Goal: Transaction & Acquisition: Purchase product/service

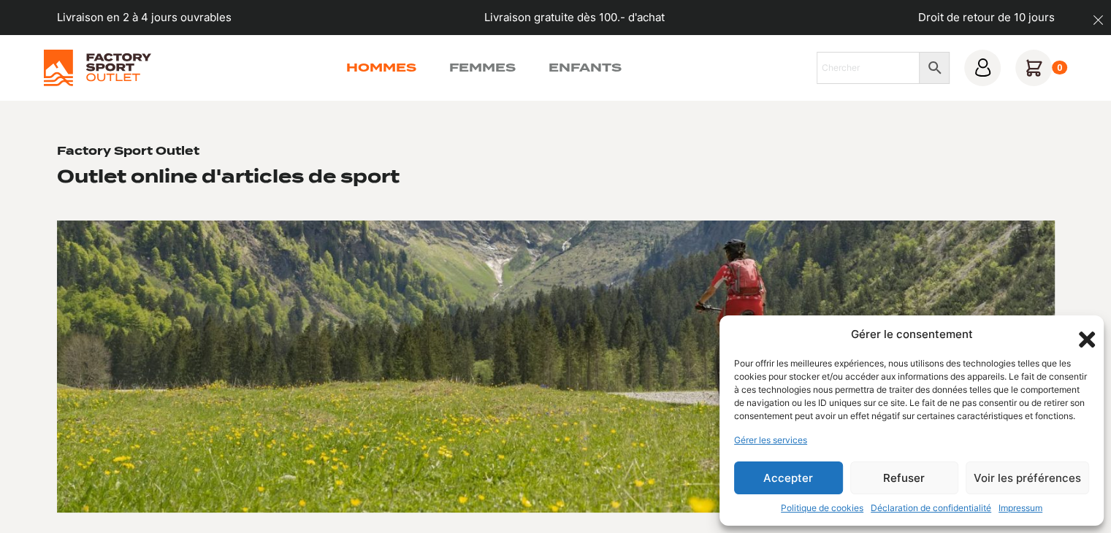
click at [367, 64] on link "Hommes" at bounding box center [381, 68] width 70 height 18
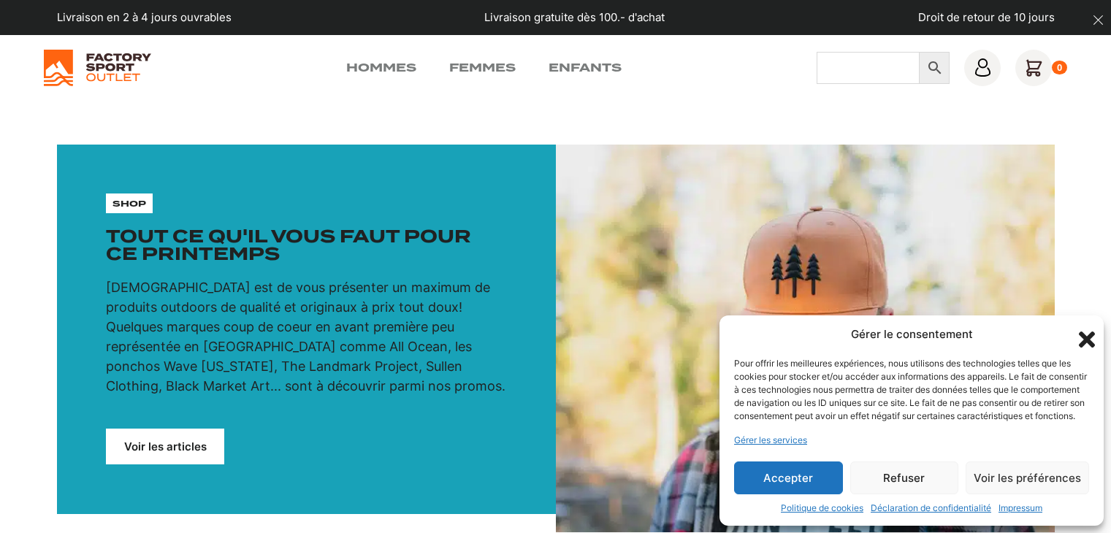
click at [880, 65] on input "Chercher" at bounding box center [869, 68] width 104 height 32
type input "skis freestyle"
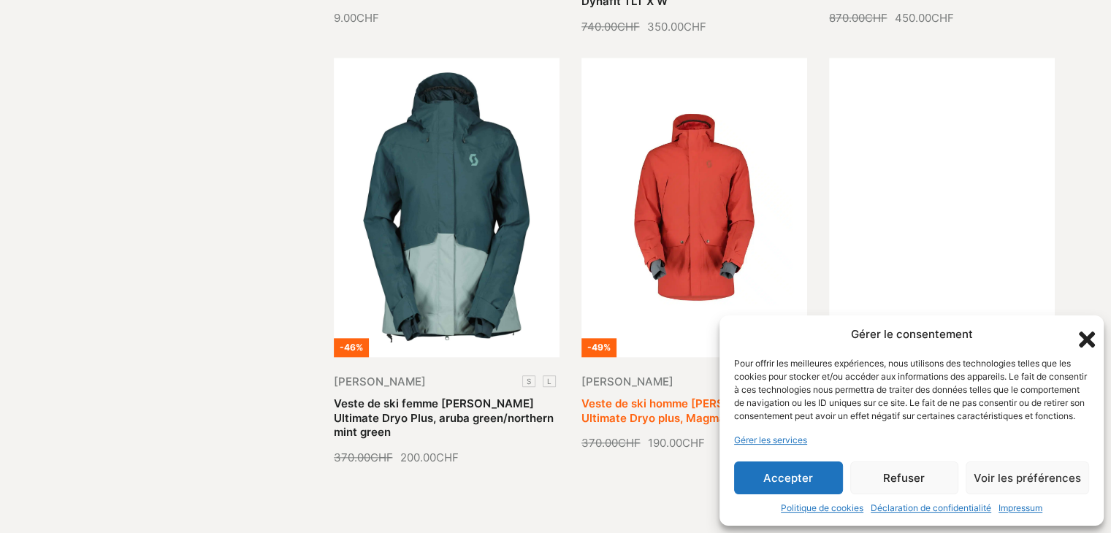
scroll to position [1753, 0]
